Goal: Task Accomplishment & Management: Manage account settings

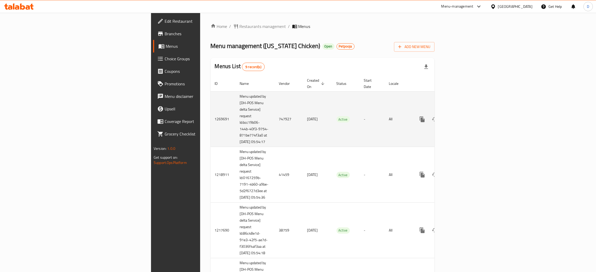
click at [275, 117] on td "747927" at bounding box center [289, 119] width 28 height 56
copy td "747927"
click at [466, 116] on link "enhanced table" at bounding box center [460, 119] width 13 height 13
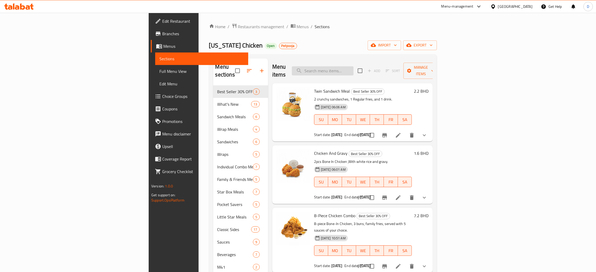
click at [354, 66] on input "search" at bounding box center [323, 70] width 62 height 9
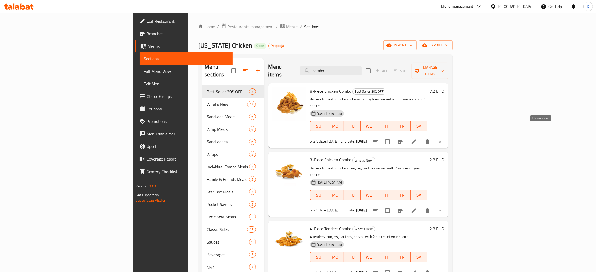
type input "combo"
click at [416, 140] on icon at bounding box center [414, 142] width 5 height 5
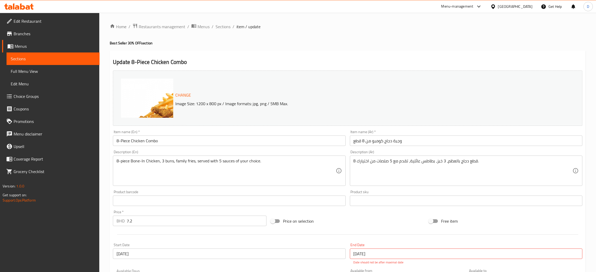
drag, startPoint x: 341, startPoint y: 21, endPoint x: 341, endPoint y: 1, distance: 20.9
click at [202, 28] on span "Menus" at bounding box center [204, 27] width 12 height 6
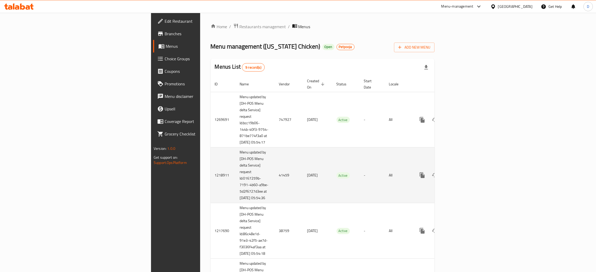
click at [275, 183] on td "41459" at bounding box center [289, 176] width 28 height 56
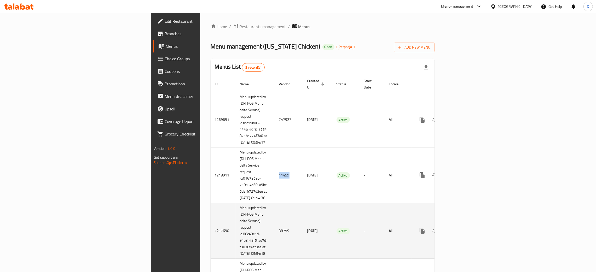
copy td "41459"
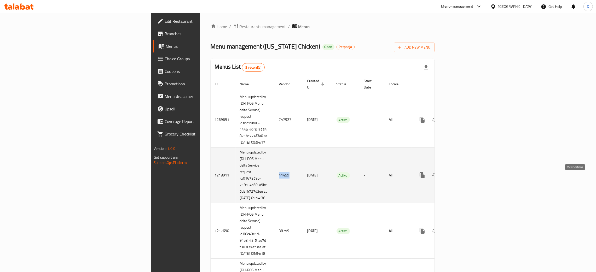
click at [466, 178] on link "enhanced table" at bounding box center [460, 175] width 13 height 13
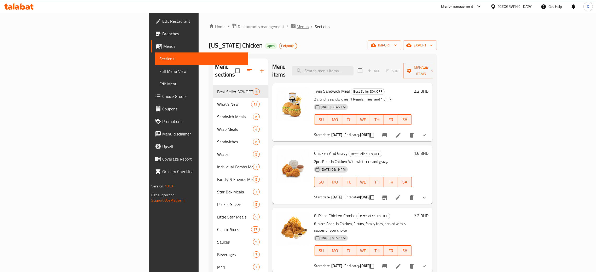
click at [297, 26] on span "Menus" at bounding box center [303, 27] width 12 height 6
